Goal: Complete application form

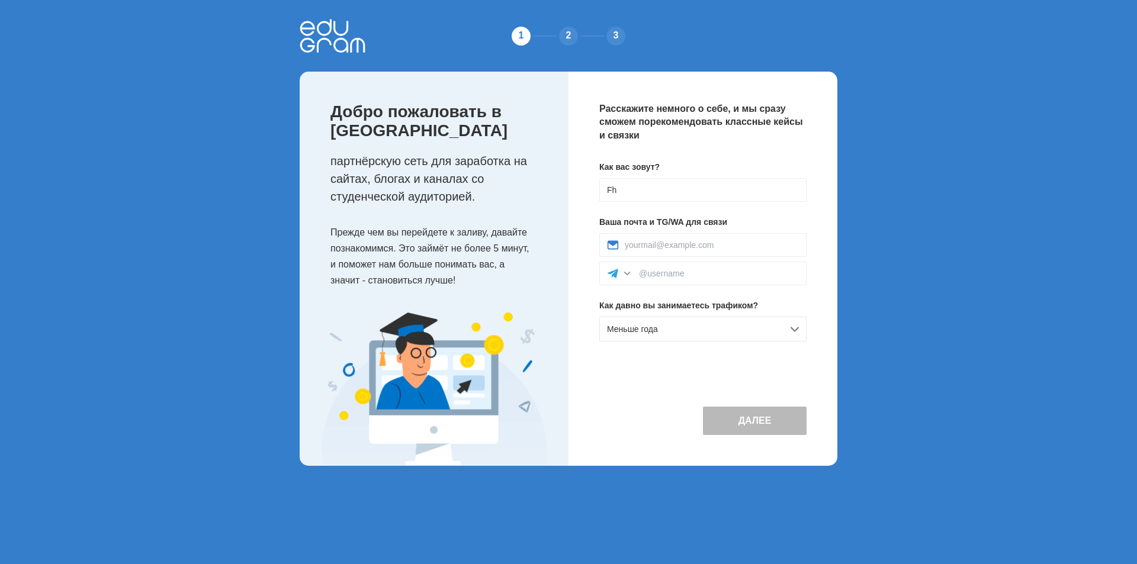
type input "F"
type input "[PERSON_NAME]"
click at [647, 246] on input "ы" at bounding box center [712, 244] width 174 height 9
type input "[EMAIL_ADDRESS][PERSON_NAME][DOMAIN_NAME]"
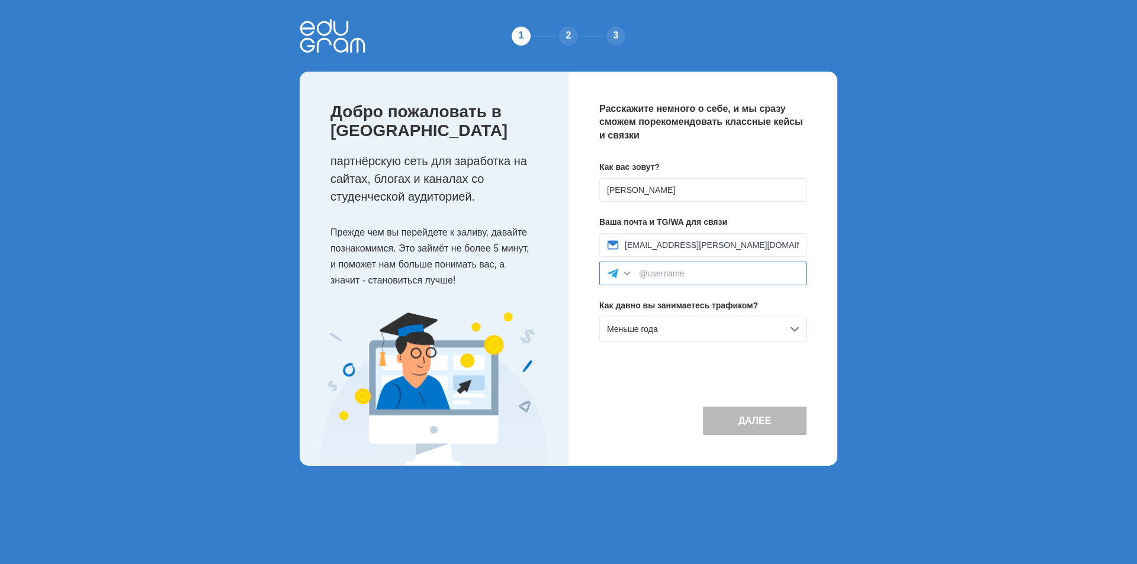
click at [662, 271] on input at bounding box center [719, 273] width 160 height 9
type input "avs_ru"
click at [680, 330] on div "Меньше года" at bounding box center [702, 329] width 207 height 25
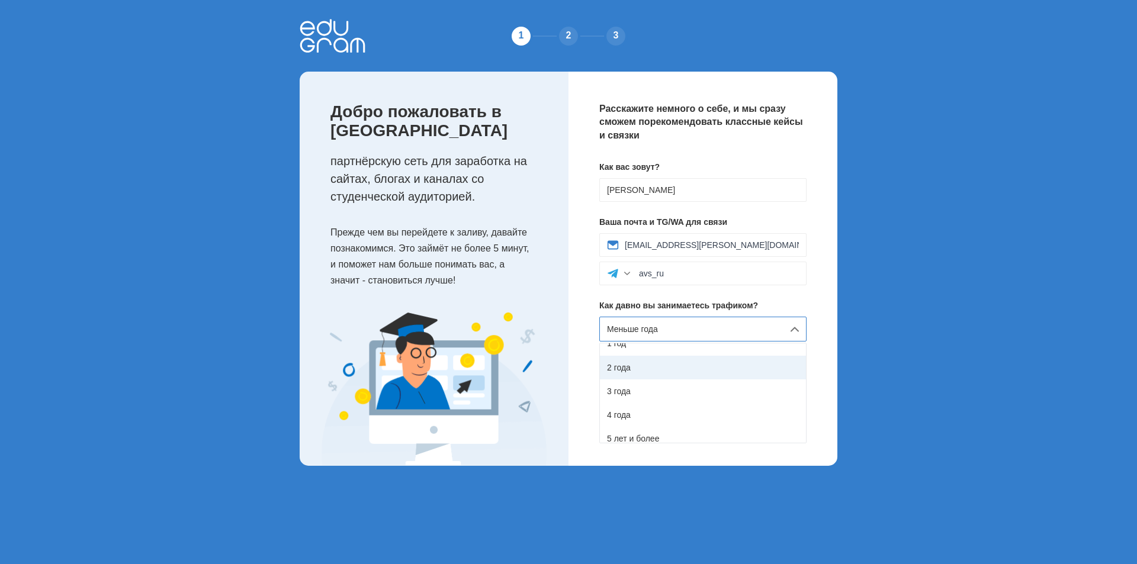
scroll to position [67, 0]
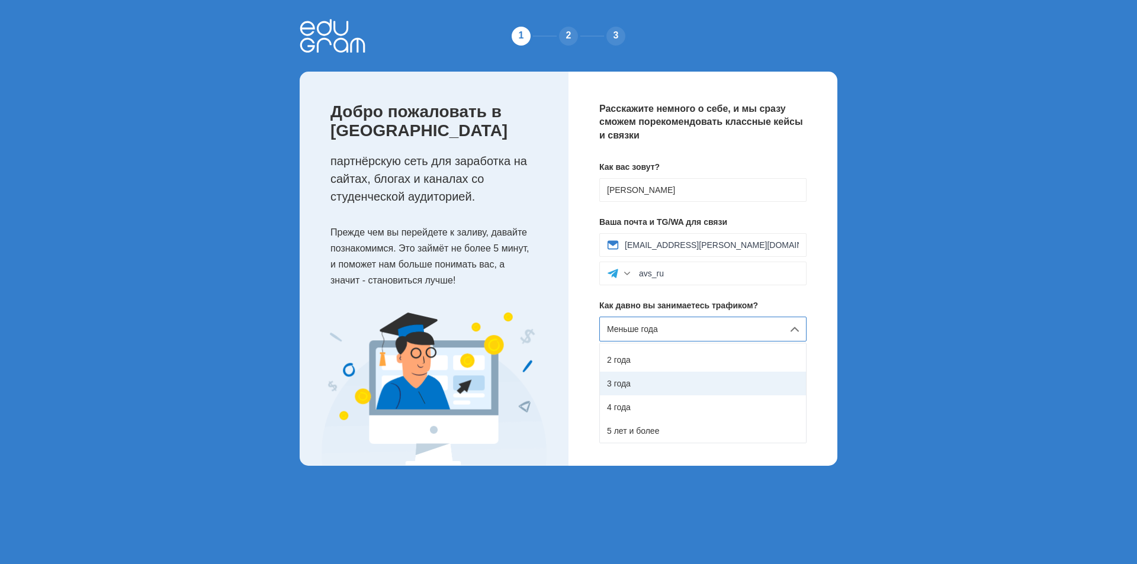
click at [638, 383] on div "3 года" at bounding box center [703, 384] width 206 height 24
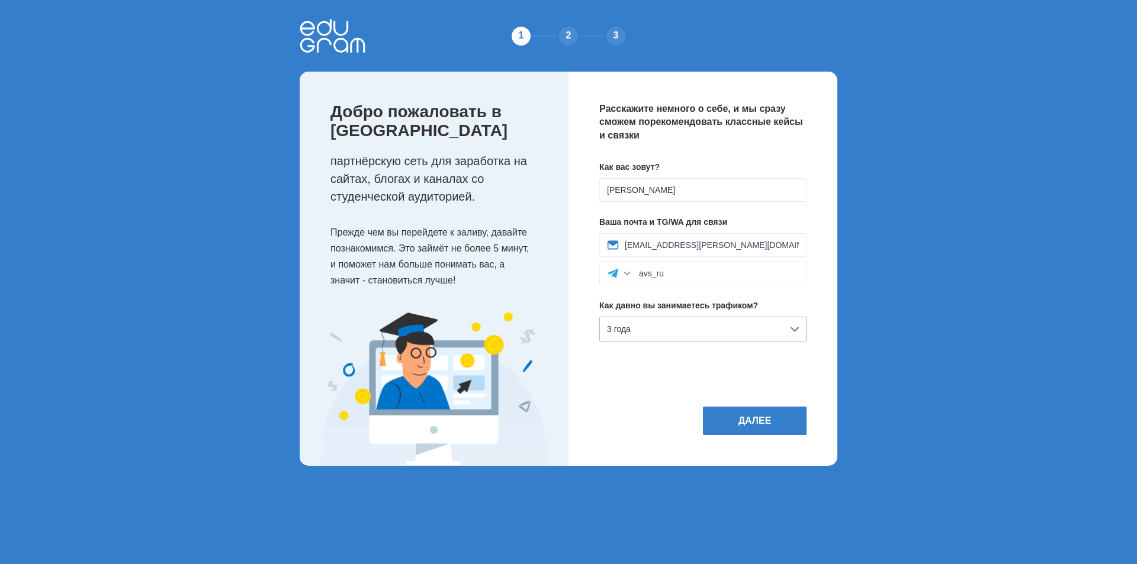
click at [644, 337] on div "3 года" at bounding box center [702, 329] width 207 height 25
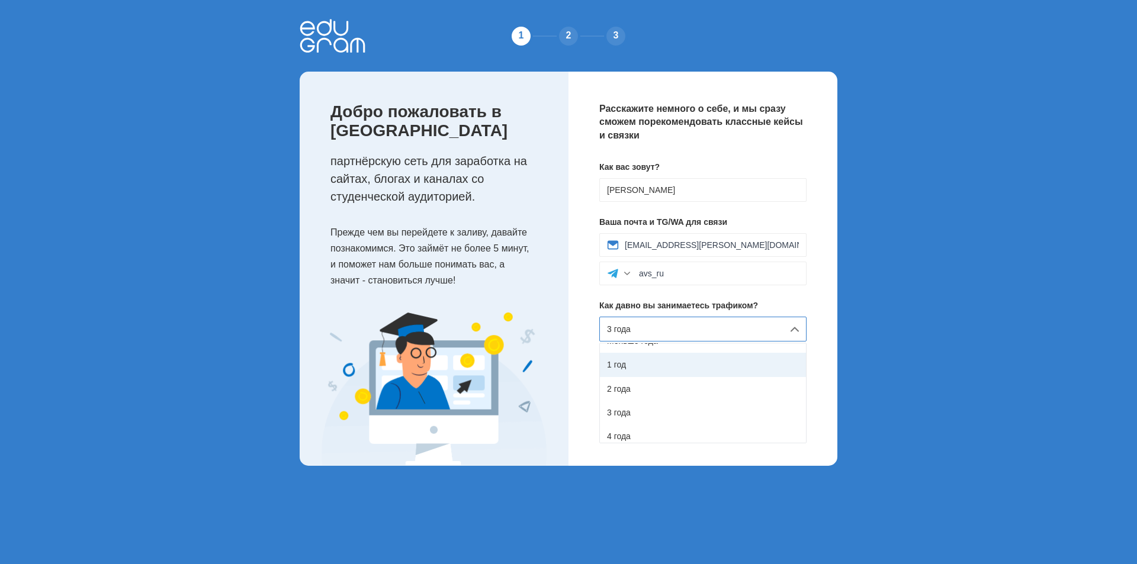
scroll to position [59, 0]
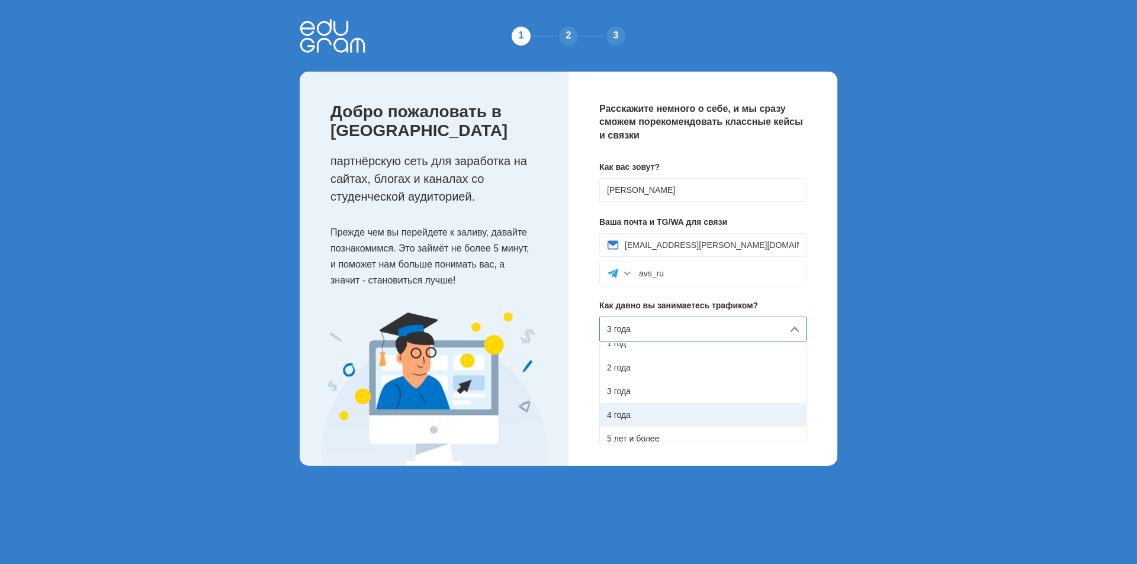
click at [640, 410] on div "4 года" at bounding box center [703, 415] width 206 height 24
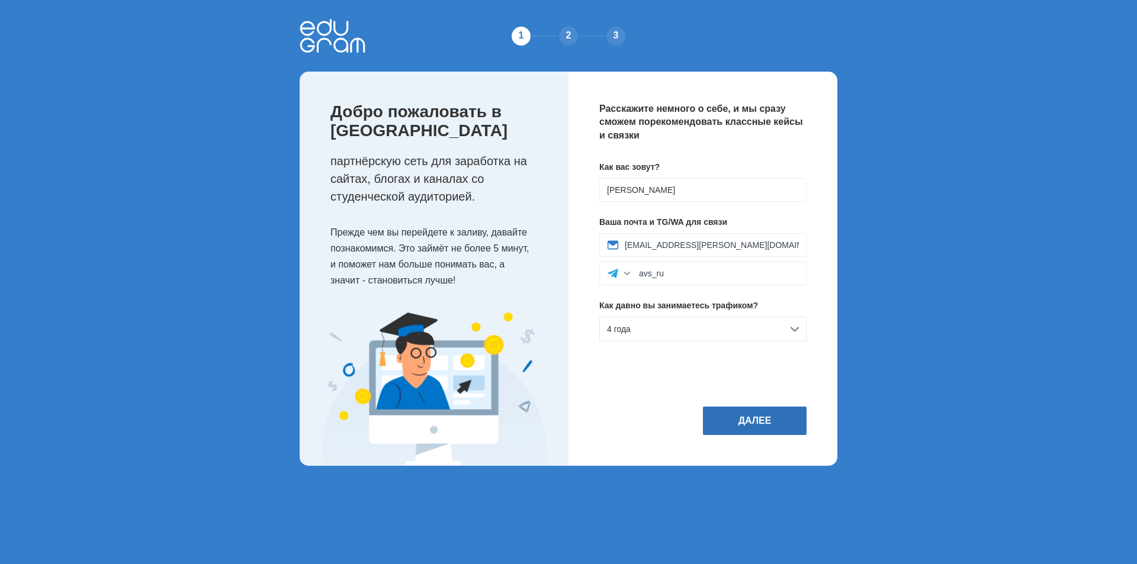
click at [763, 414] on button "Далее" at bounding box center [755, 421] width 104 height 28
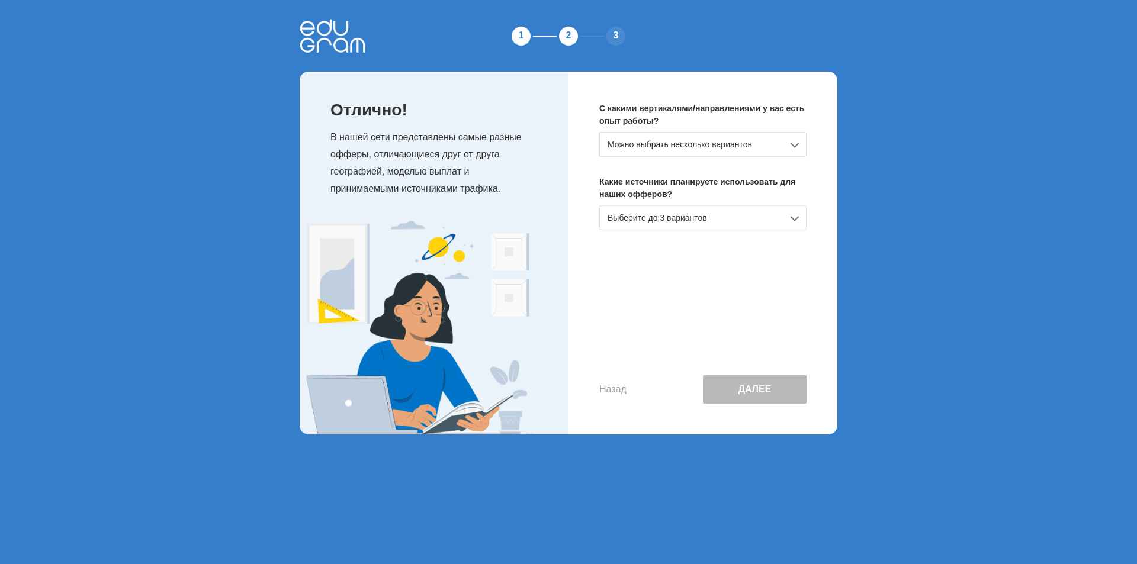
drag, startPoint x: 595, startPoint y: 390, endPoint x: 624, endPoint y: 388, distance: 29.1
click at [596, 389] on div "С какими вертикалями/направлениями у вас есть опыт работы? Можно выбрать нескол…" at bounding box center [703, 253] width 269 height 363
click at [622, 388] on button "Назад" at bounding box center [612, 389] width 27 height 11
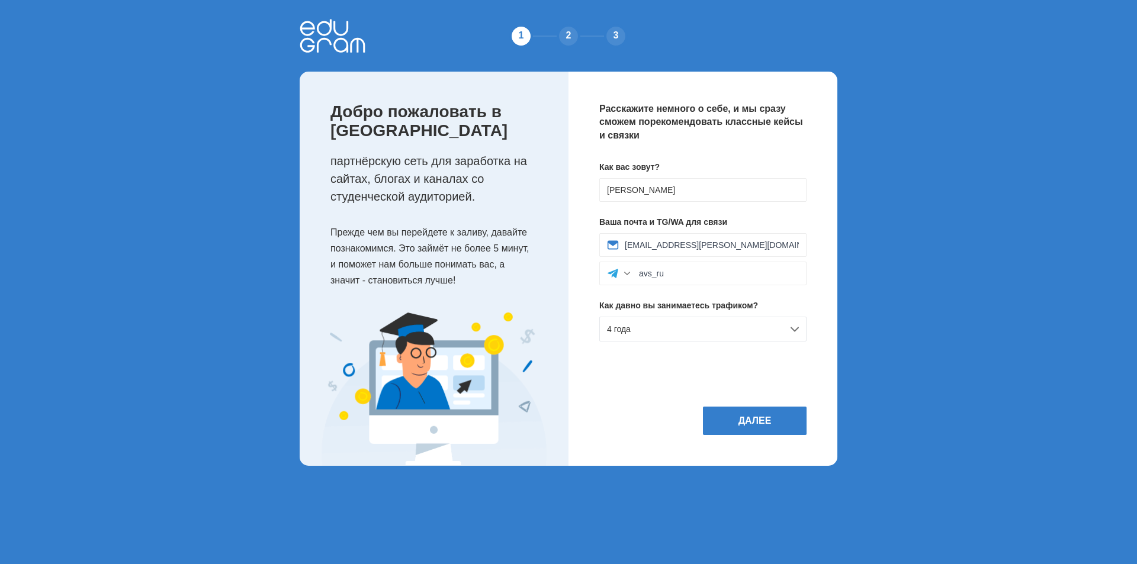
drag, startPoint x: 646, startPoint y: 329, endPoint x: 647, endPoint y: 342, distance: 13.6
click at [646, 331] on div "4 года" at bounding box center [702, 329] width 207 height 25
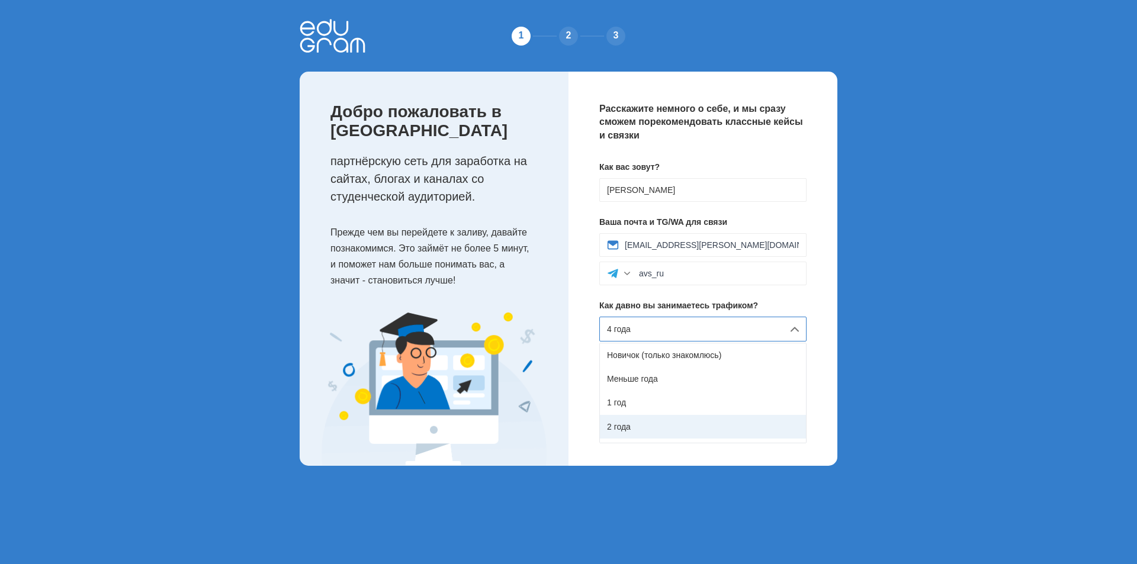
scroll to position [67, 0]
click at [640, 428] on div "5 лет и более" at bounding box center [703, 431] width 206 height 24
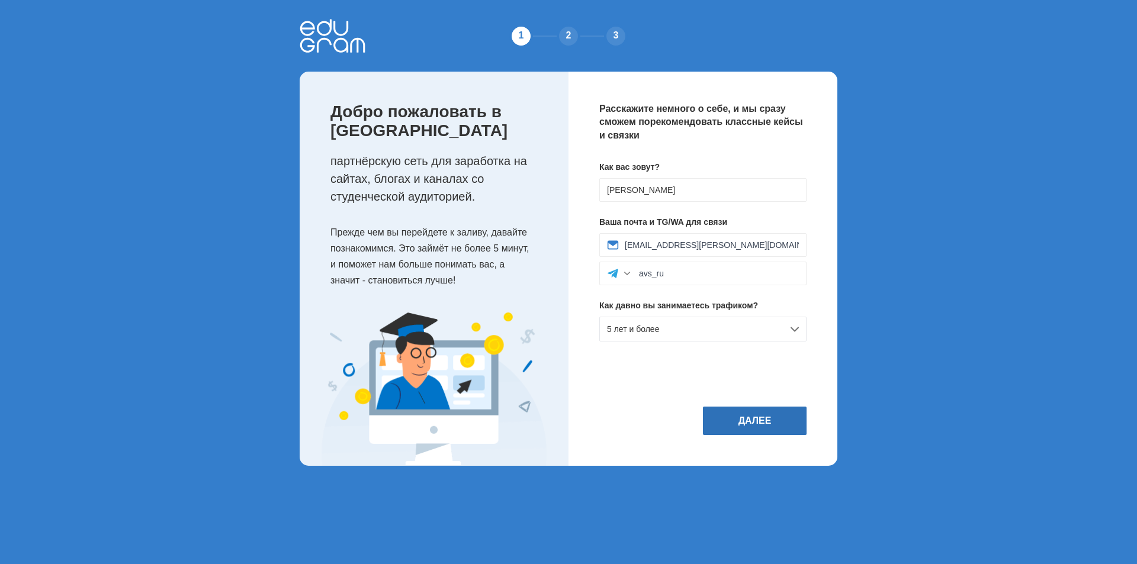
click at [772, 426] on button "Далее" at bounding box center [755, 421] width 104 height 28
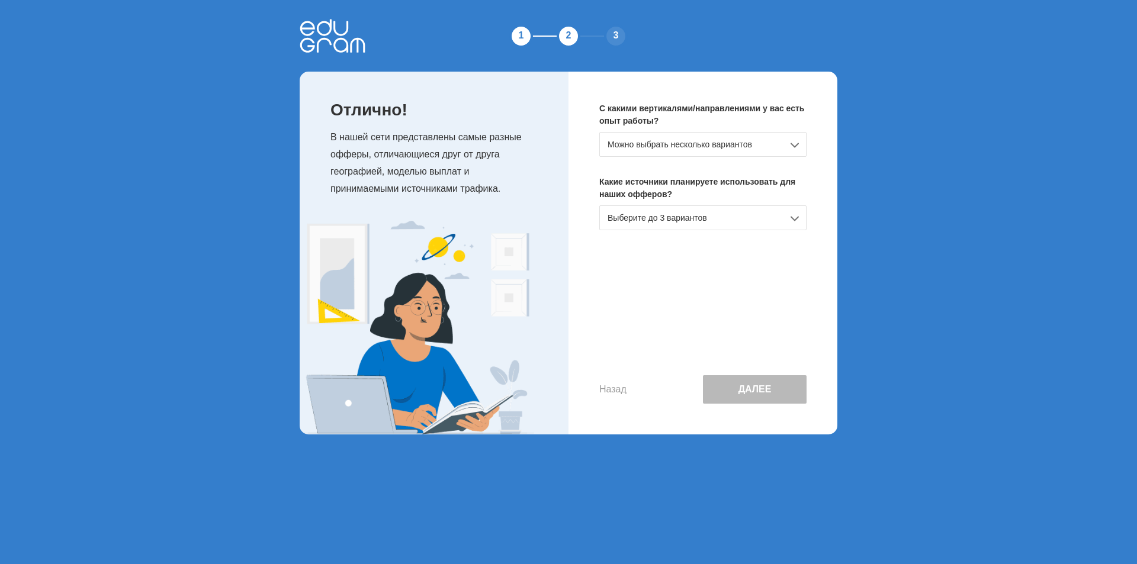
click at [664, 143] on div "Можно выбрать несколько вариантов" at bounding box center [702, 144] width 207 height 25
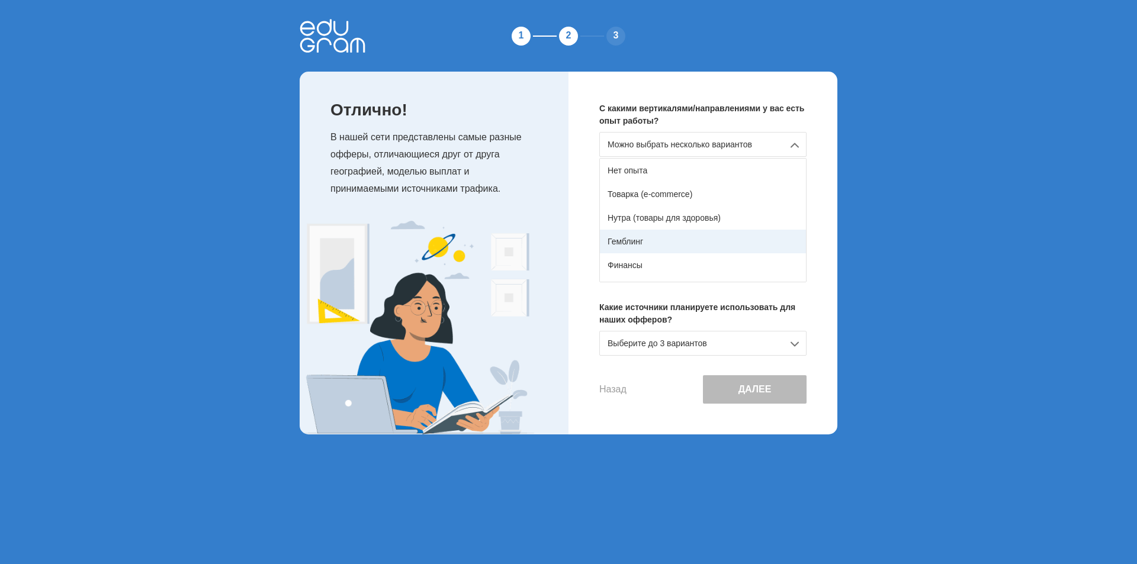
click at [715, 244] on div "Гемблинг" at bounding box center [703, 242] width 206 height 24
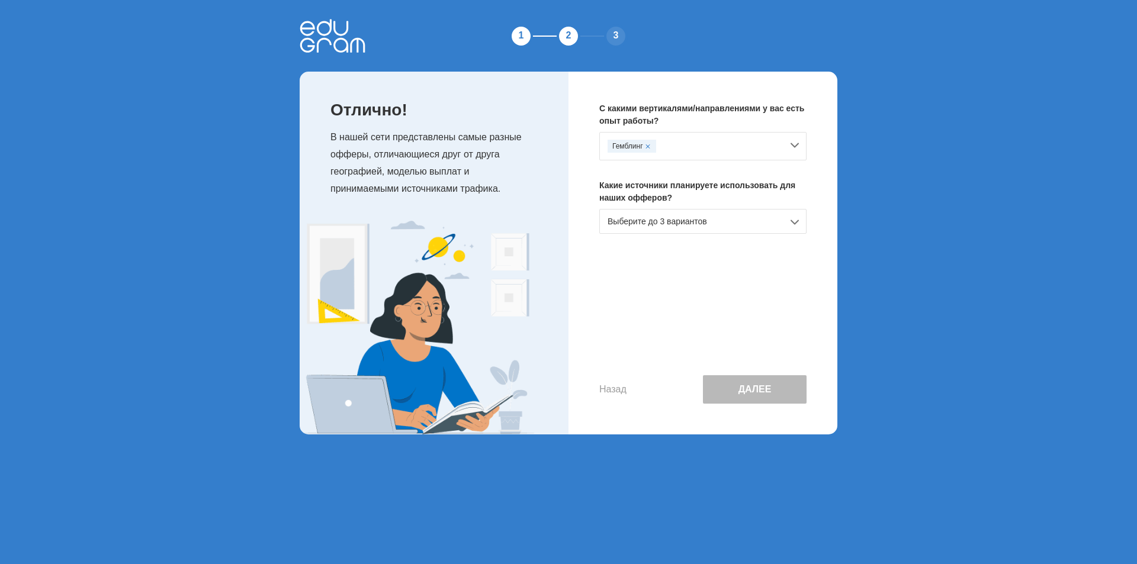
click at [673, 223] on div "Выберите до 3 вариантов" at bounding box center [702, 221] width 207 height 25
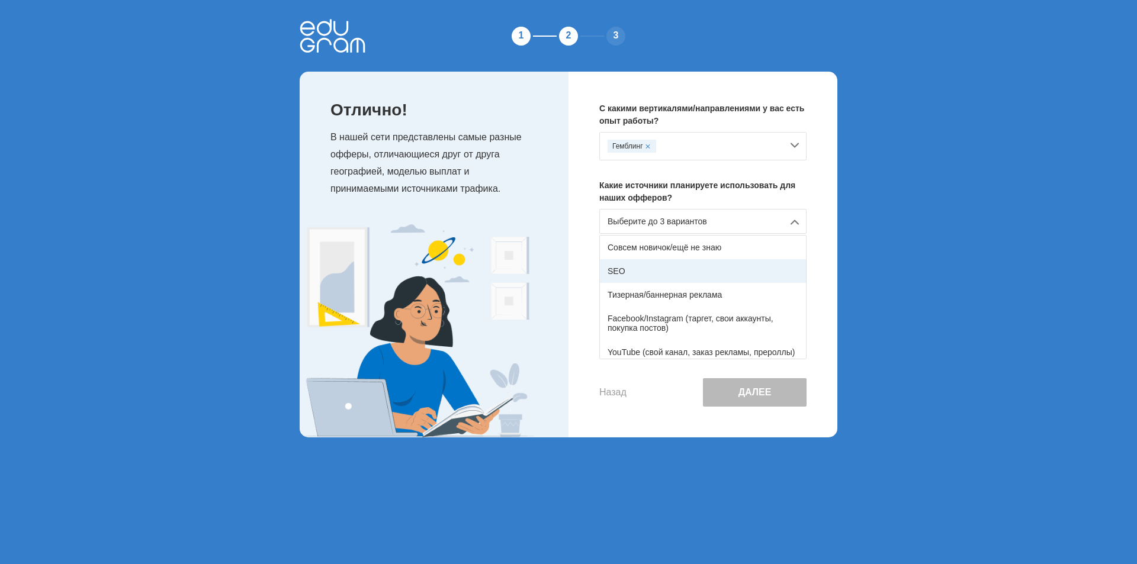
click at [703, 275] on div "SEO" at bounding box center [703, 271] width 206 height 24
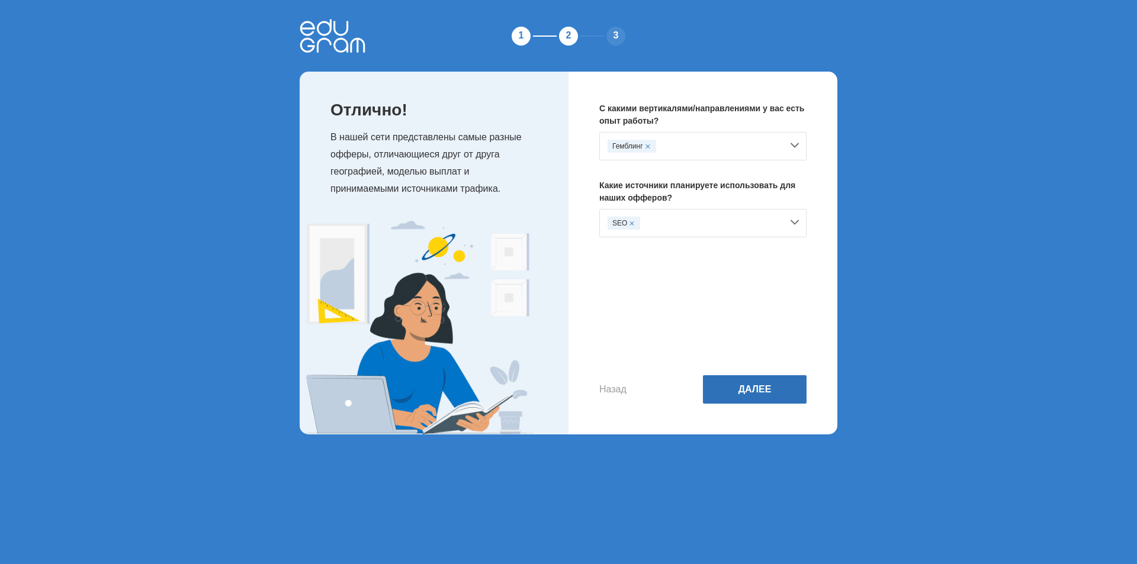
click at [763, 401] on button "Далее" at bounding box center [755, 389] width 104 height 28
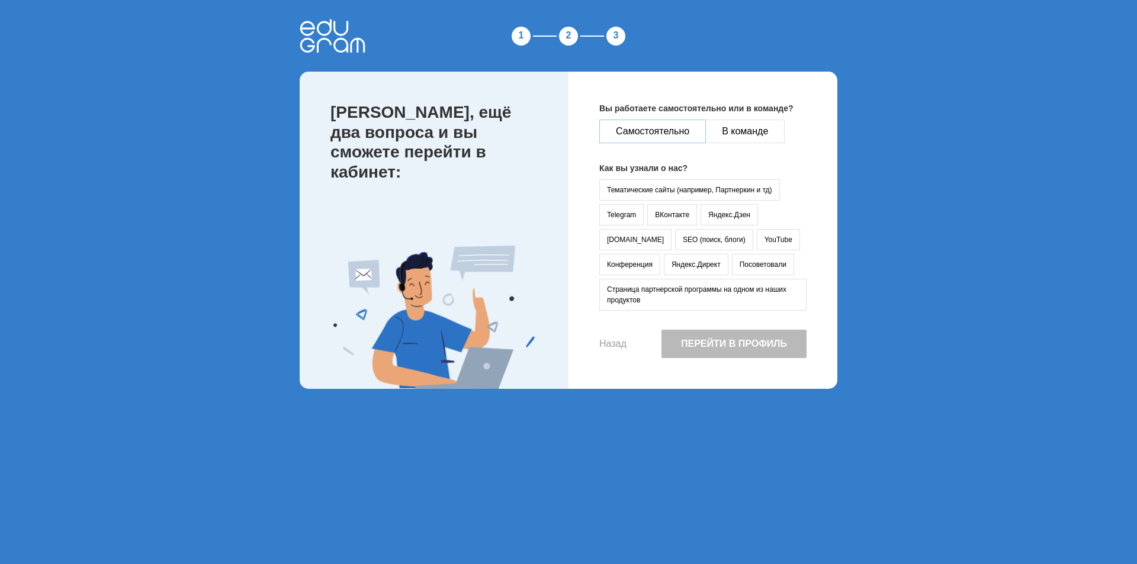
click at [664, 132] on button "Самостоятельно" at bounding box center [652, 132] width 107 height 24
click at [732, 265] on button "Посоветовали" at bounding box center [763, 264] width 62 height 21
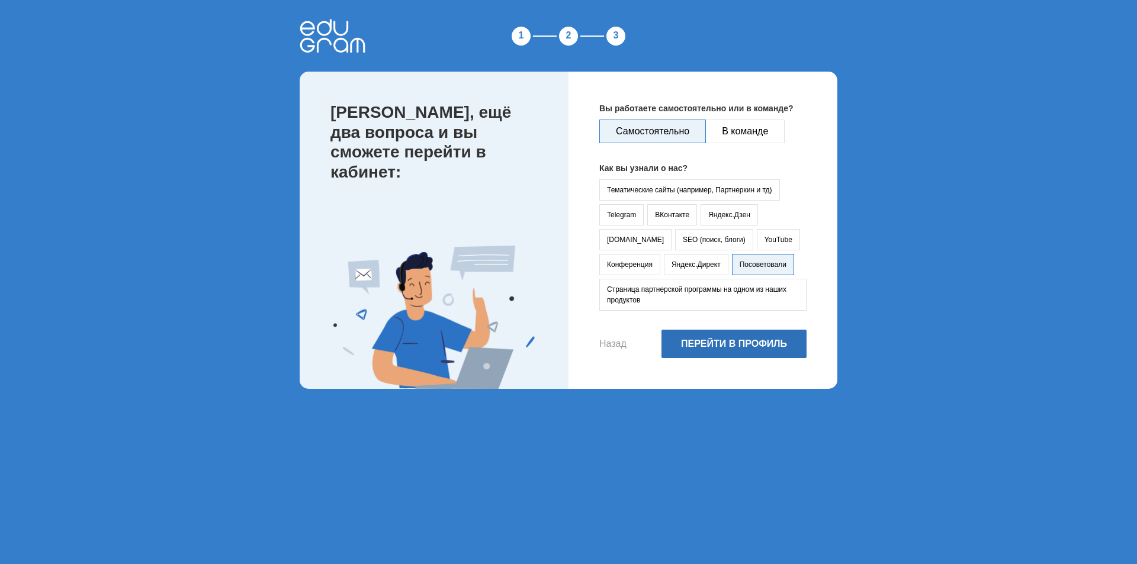
click at [738, 346] on button "Перейти в профиль" at bounding box center [734, 344] width 145 height 28
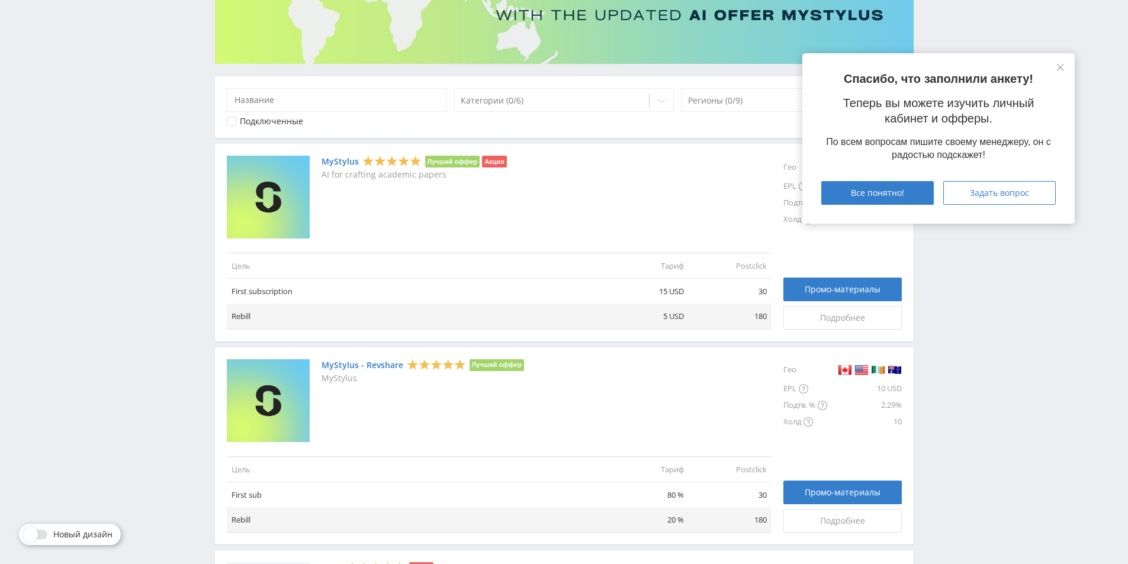
scroll to position [296, 0]
